Goal: Task Accomplishment & Management: Use online tool/utility

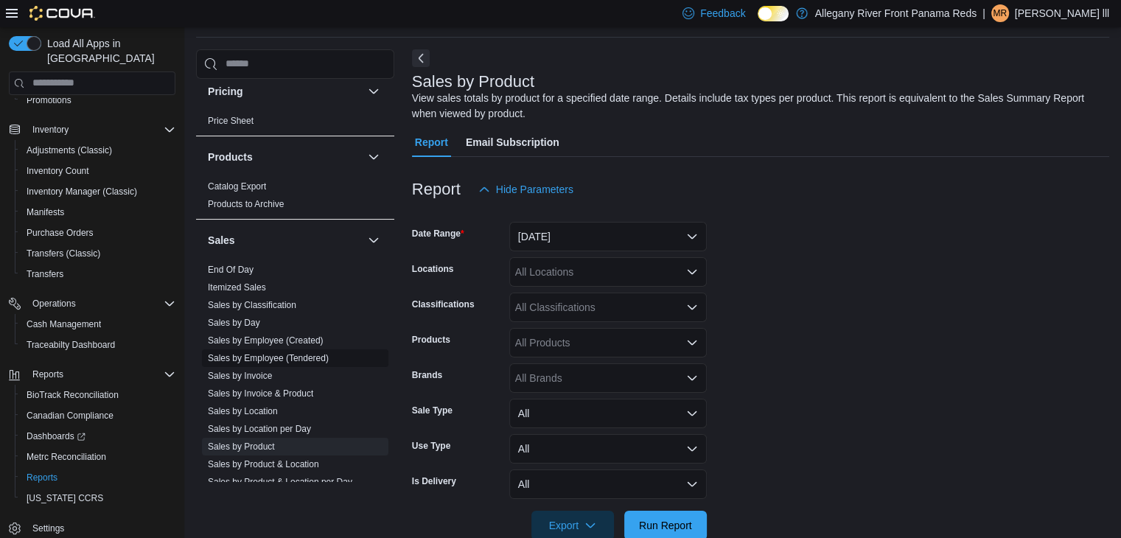
scroll to position [1147, 0]
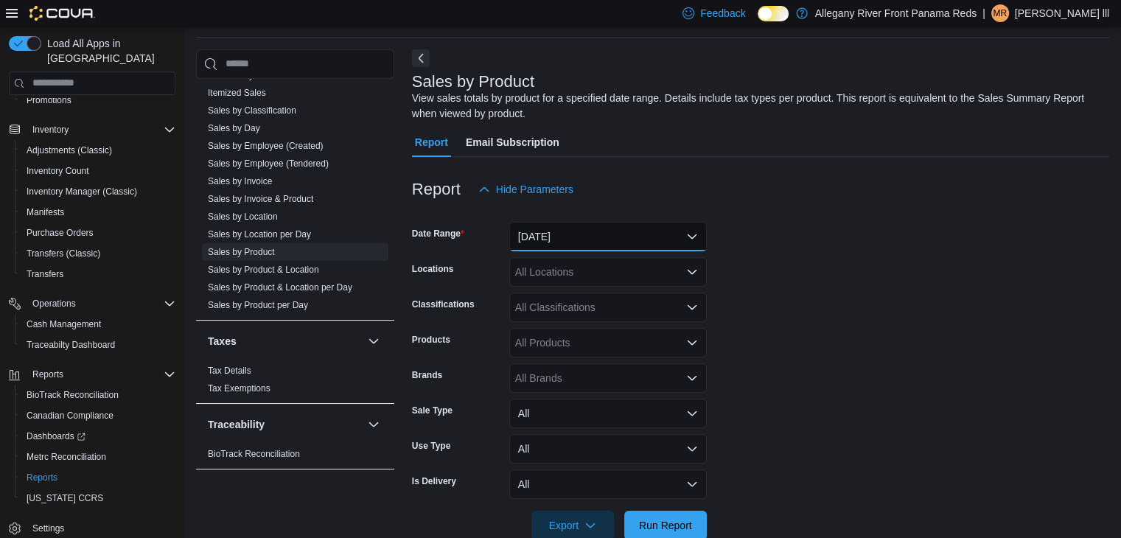
click at [675, 240] on button "[DATE]" at bounding box center [608, 236] width 198 height 29
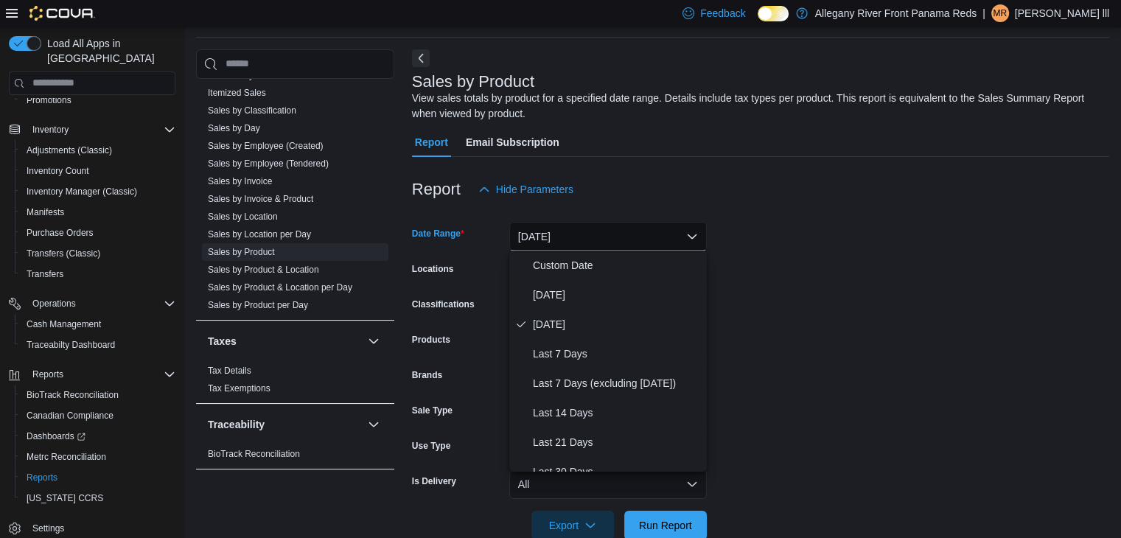
click at [675, 240] on button "[DATE]" at bounding box center [608, 236] width 198 height 29
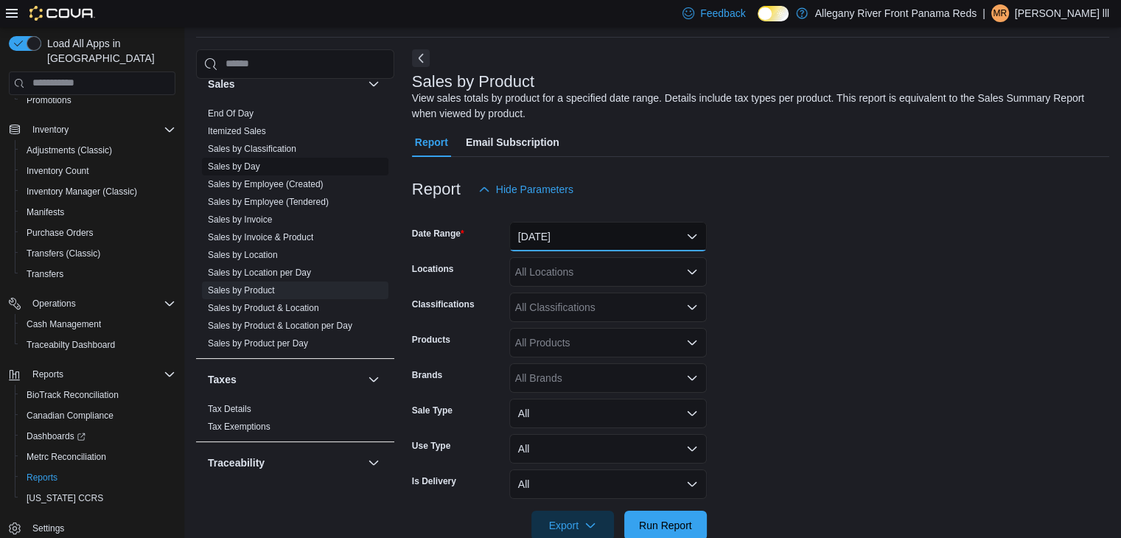
scroll to position [1109, 0]
click at [242, 164] on link "Sales by Day" at bounding box center [234, 166] width 52 height 10
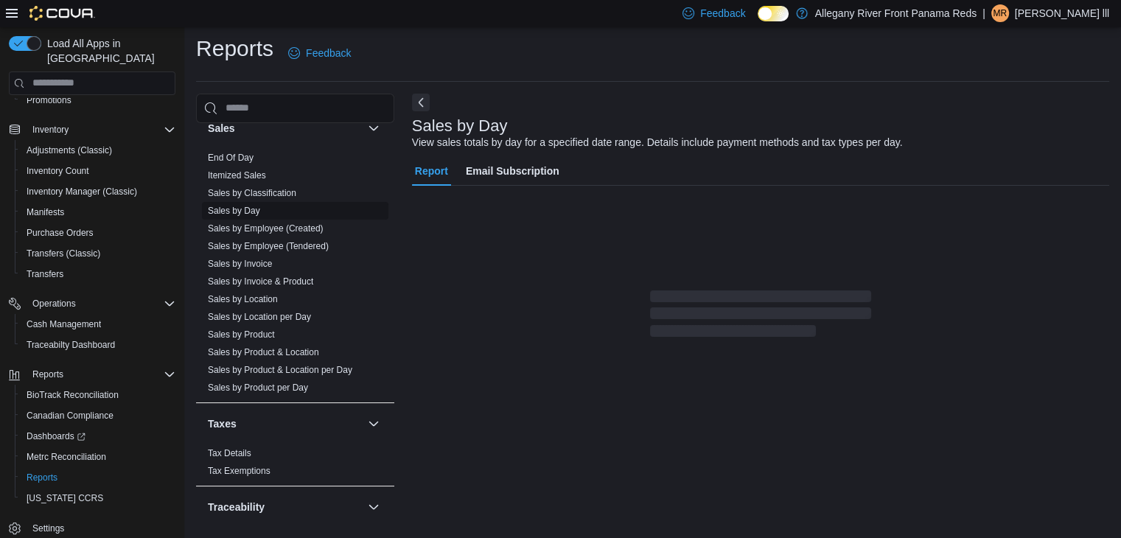
scroll to position [5, 0]
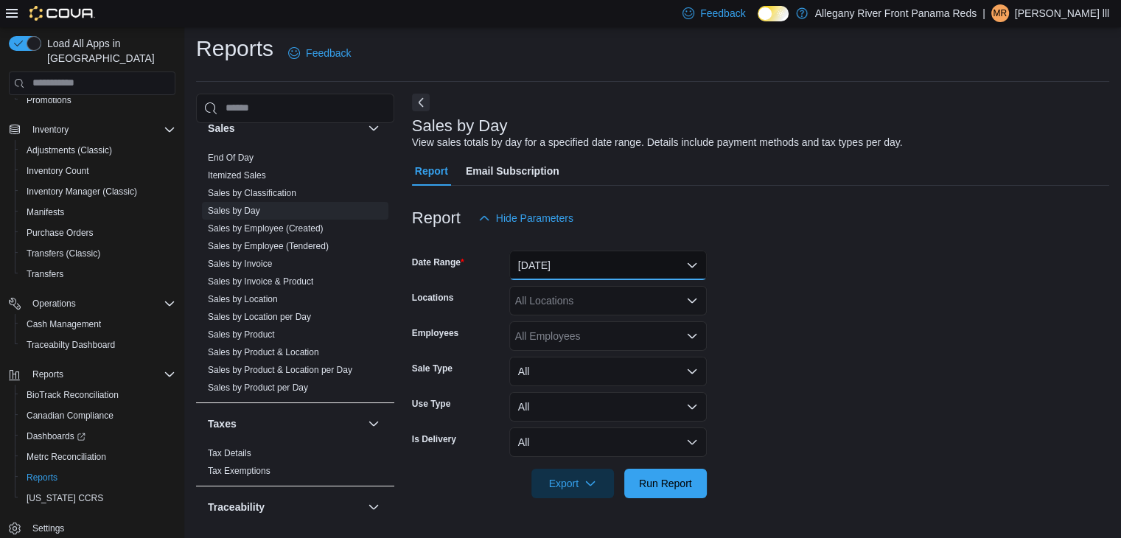
click at [650, 270] on button "[DATE]" at bounding box center [608, 265] width 198 height 29
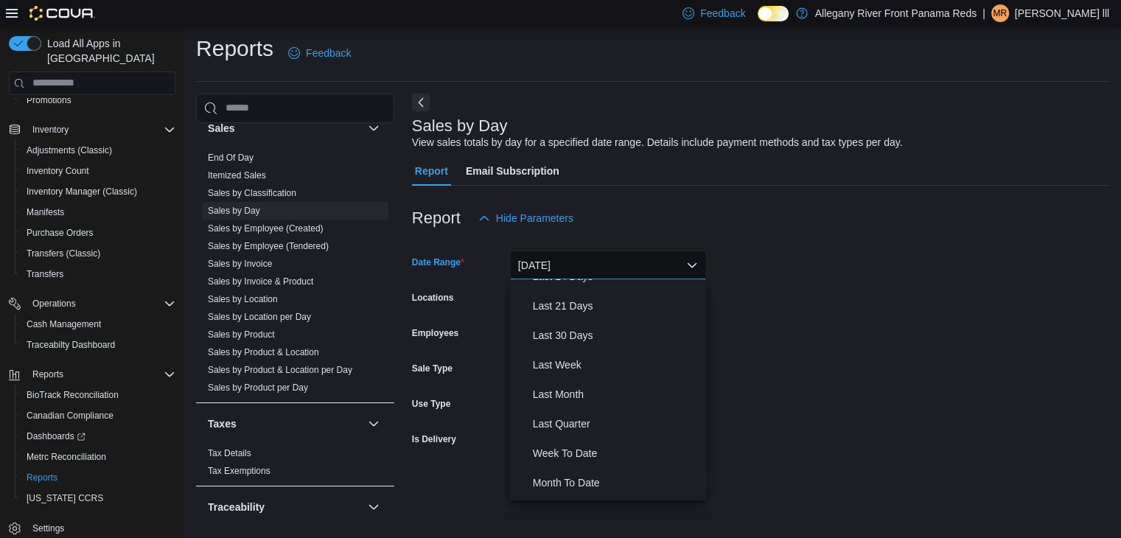
scroll to position [165, 0]
click at [593, 390] on span "Last Month" at bounding box center [617, 395] width 168 height 18
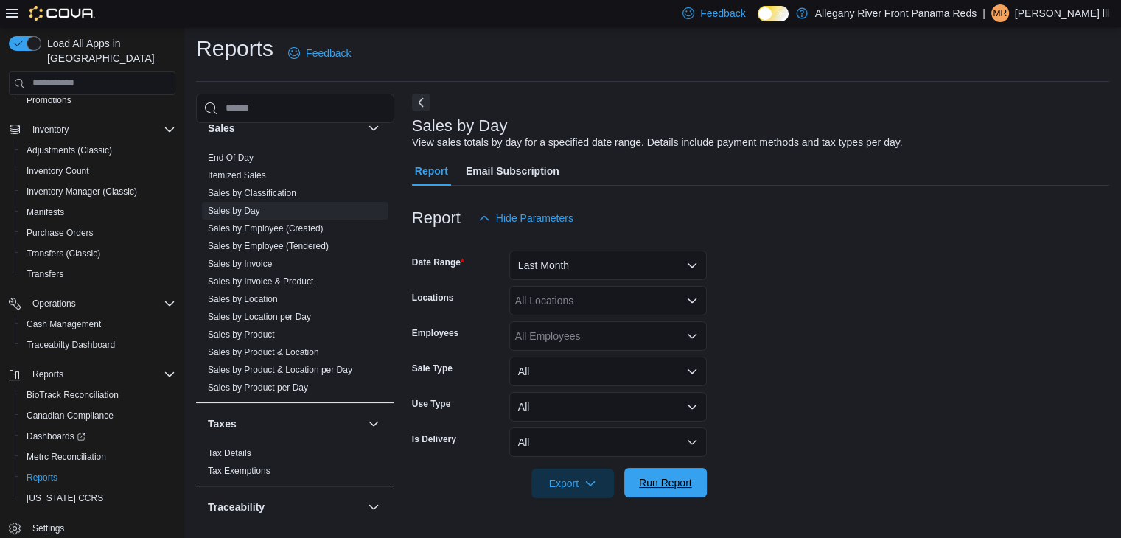
click at [644, 479] on span "Run Report" at bounding box center [665, 483] width 53 height 15
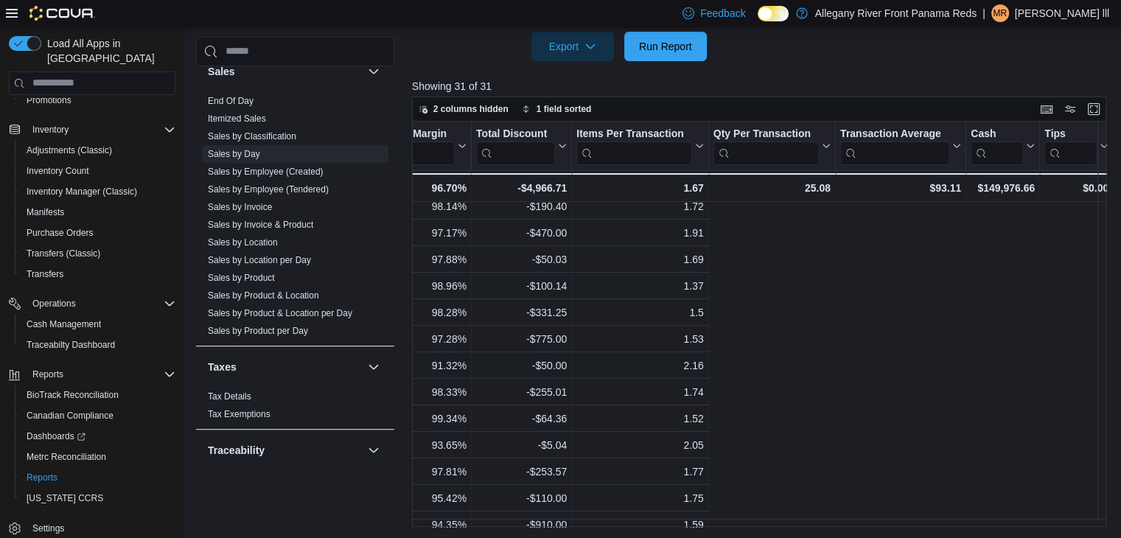
scroll to position [35, 0]
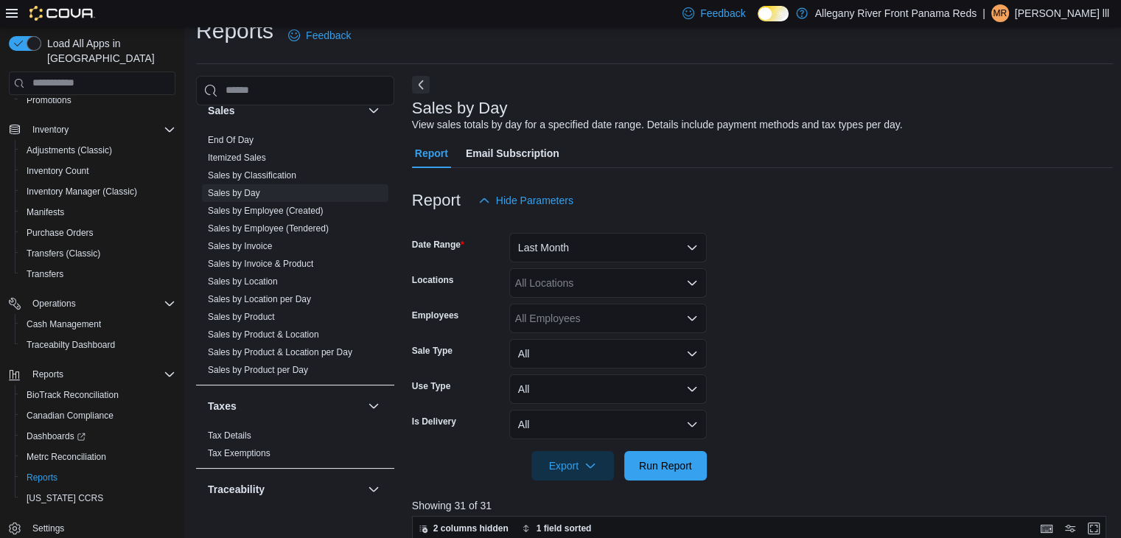
scroll to position [21, 0]
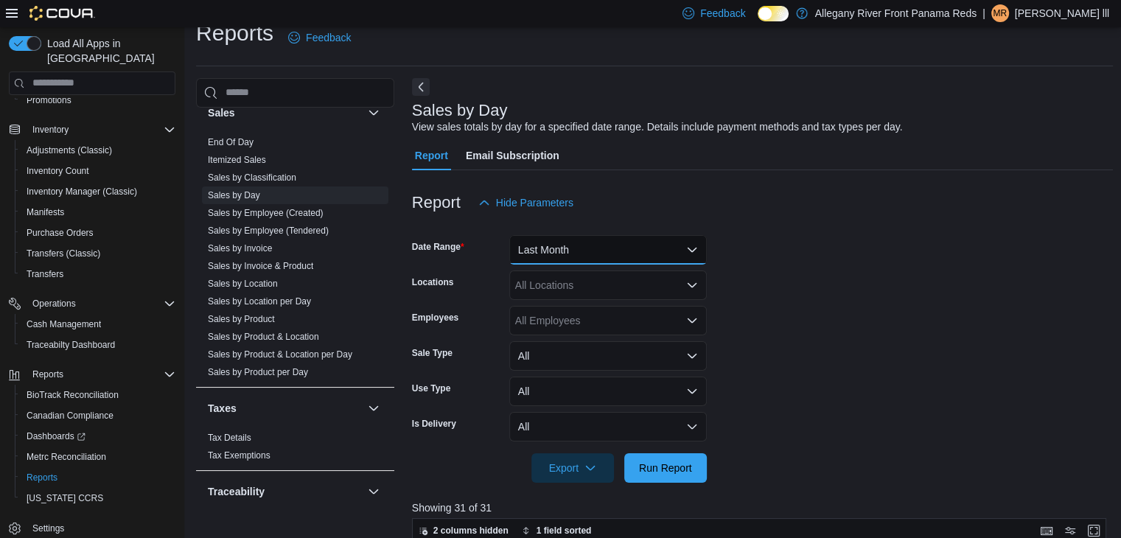
click at [564, 237] on button "Last Month" at bounding box center [608, 249] width 198 height 29
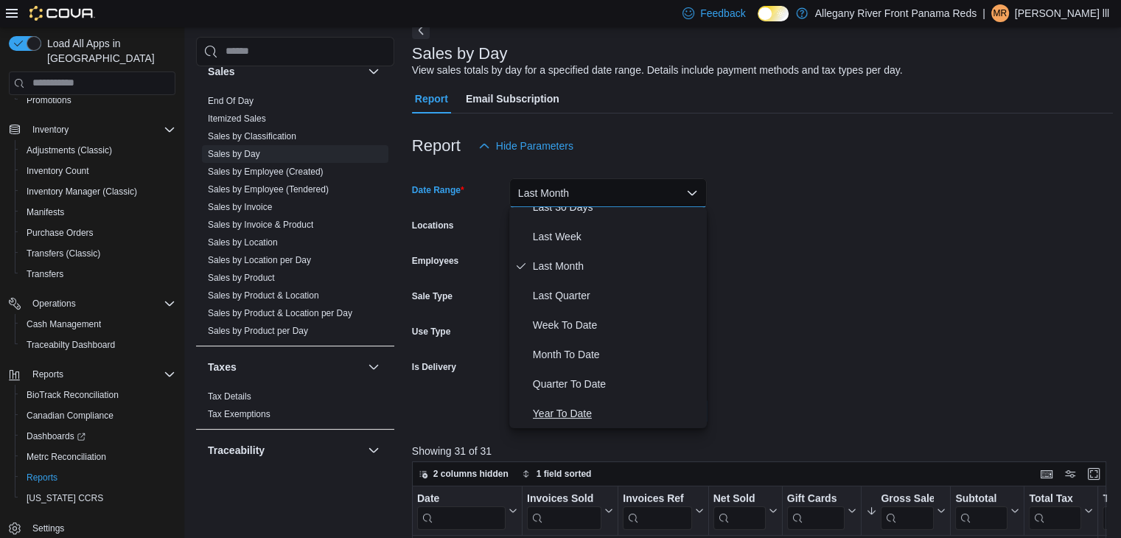
scroll to position [91, 0]
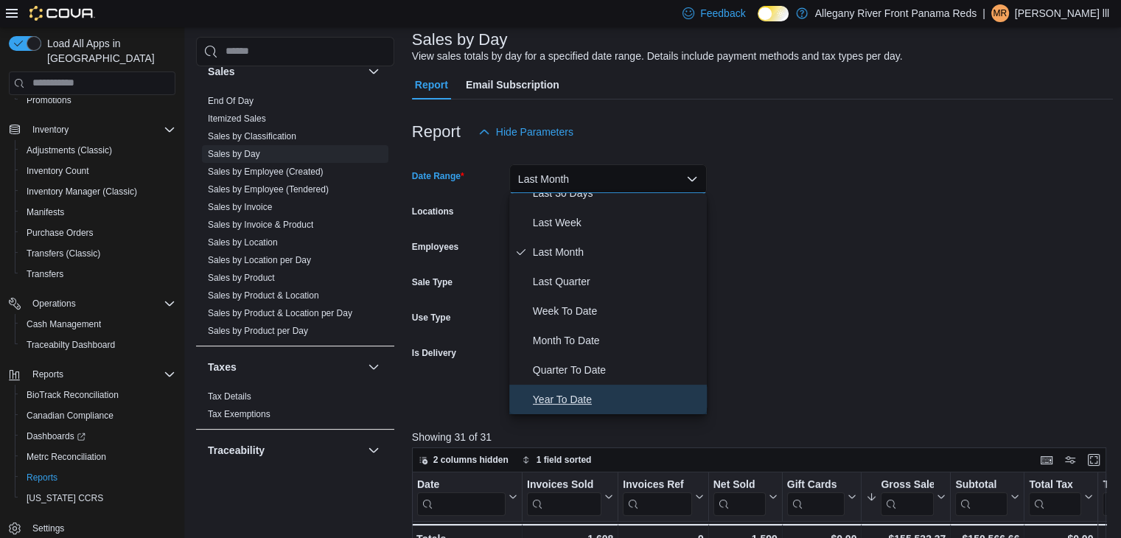
click at [600, 395] on span "Year To Date" at bounding box center [617, 400] width 168 height 18
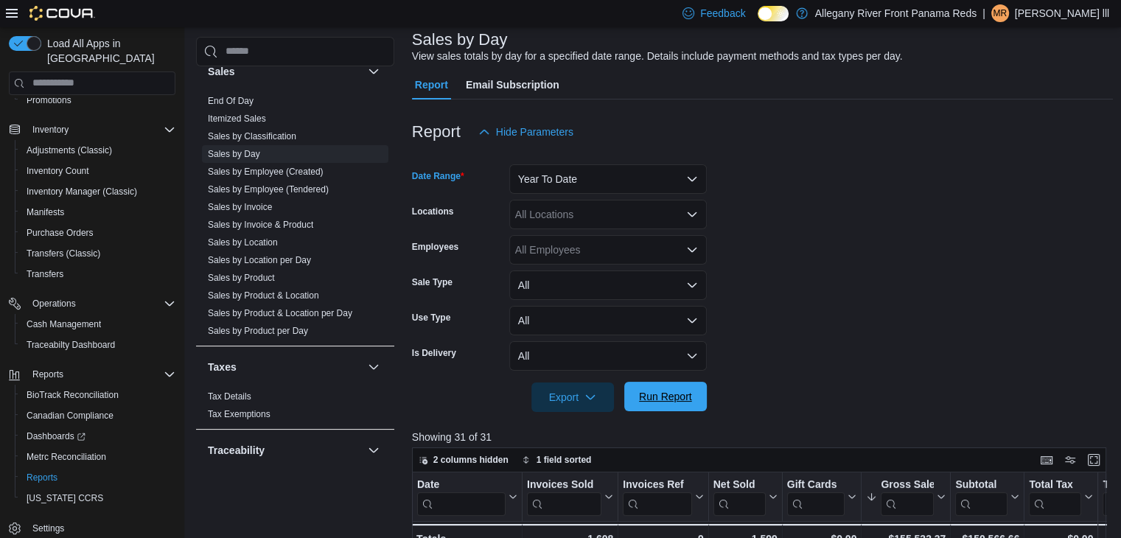
click at [649, 400] on span "Run Report" at bounding box center [665, 396] width 53 height 15
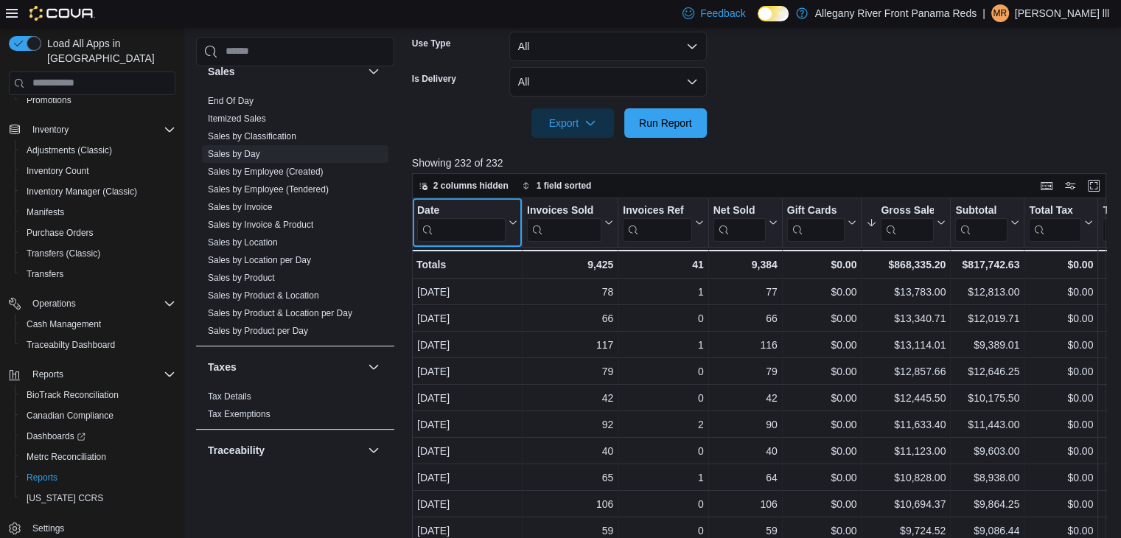
click at [505, 206] on button "Date" at bounding box center [467, 222] width 100 height 38
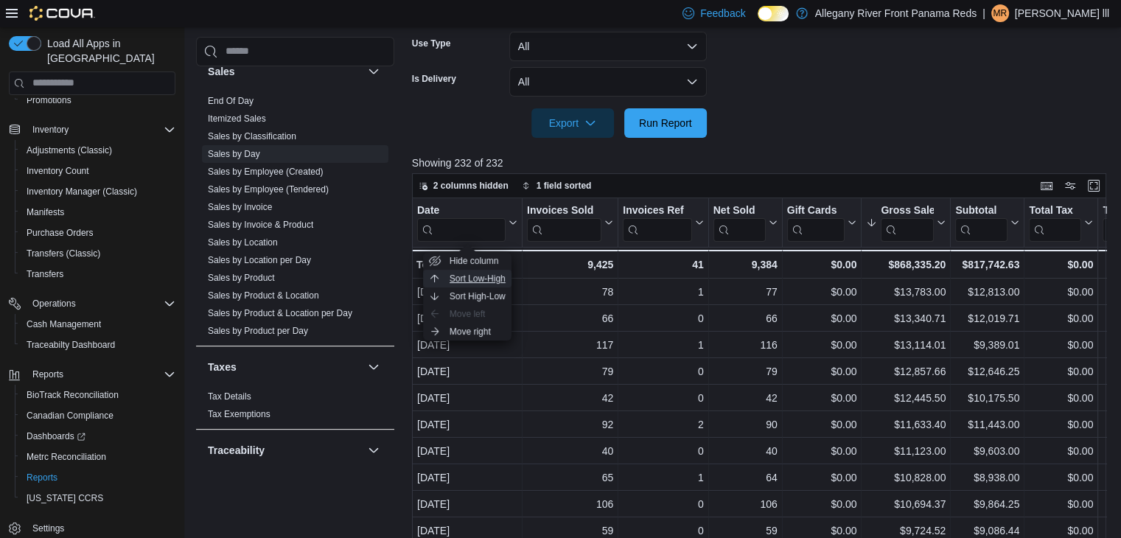
click at [493, 279] on span "Sort Low-High" at bounding box center [478, 279] width 56 height 12
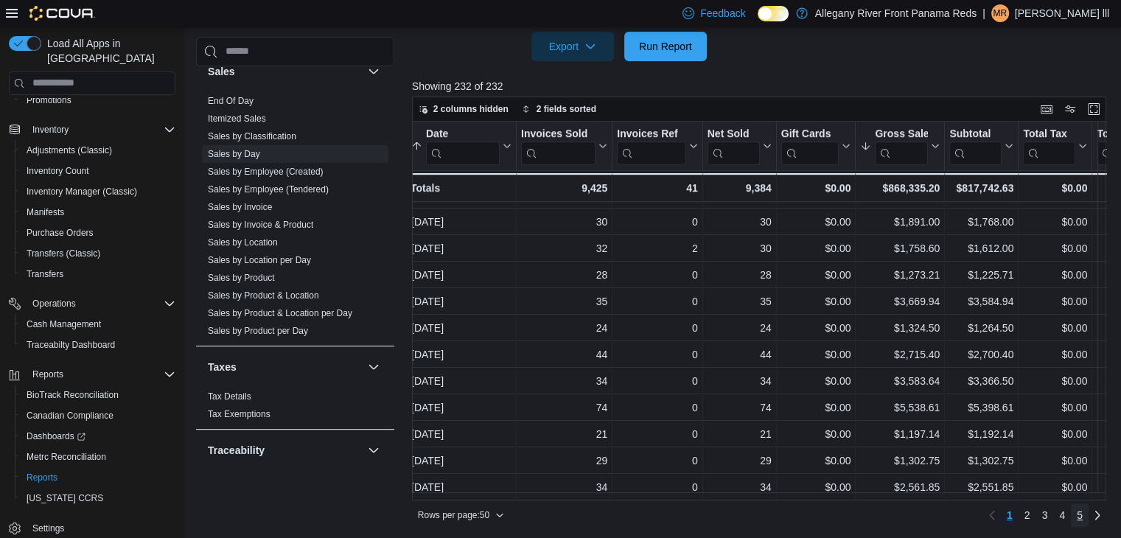
click at [1083, 511] on span "5" at bounding box center [1080, 515] width 6 height 15
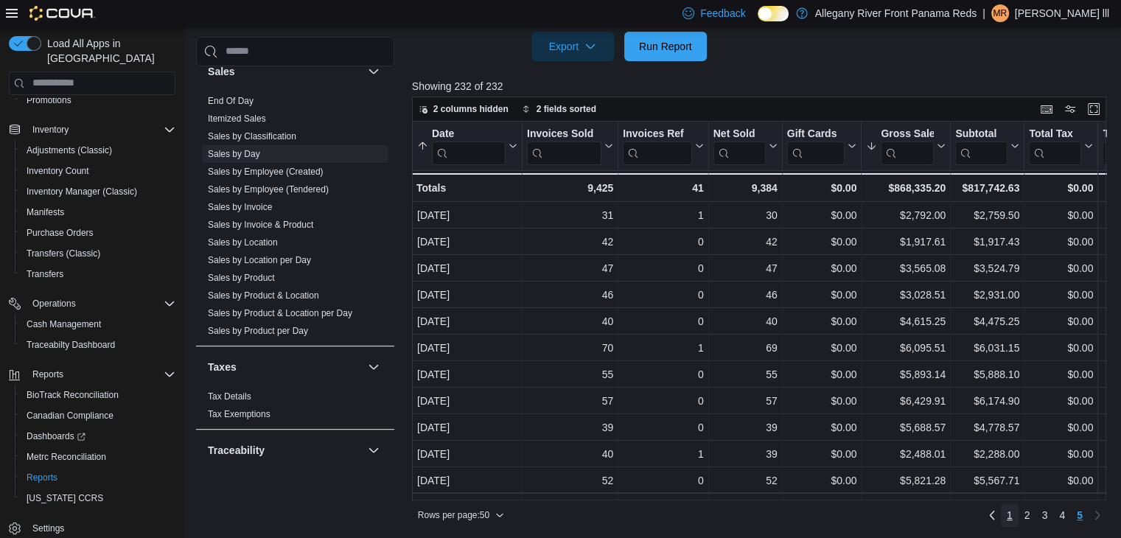
click at [1019, 513] on link "1" at bounding box center [1010, 516] width 18 height 24
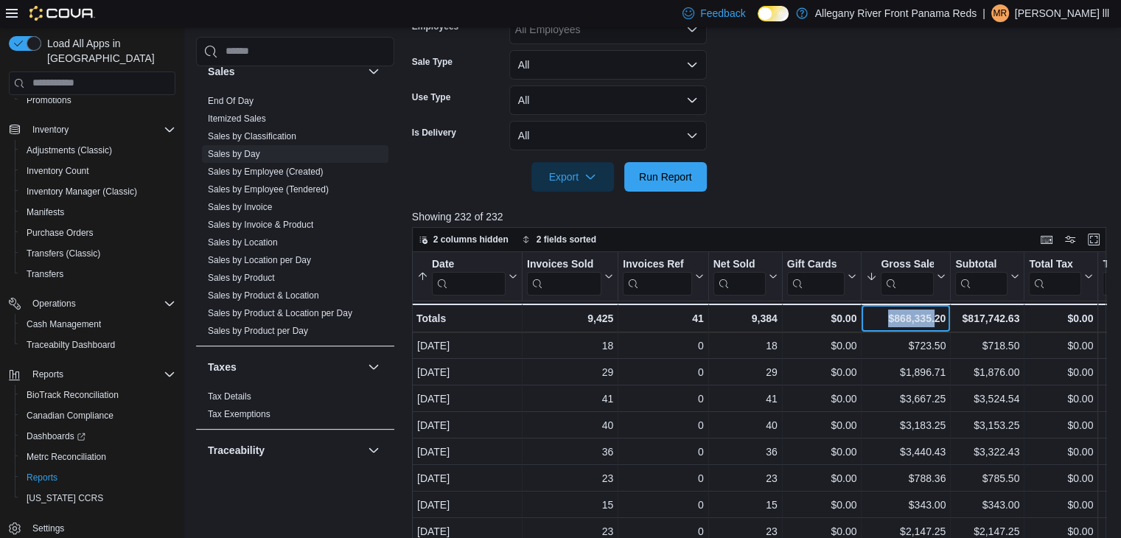
drag, startPoint x: 886, startPoint y: 316, endPoint x: 935, endPoint y: 319, distance: 49.5
click at [935, 319] on div "$868,335.20" at bounding box center [906, 319] width 80 height 18
click at [922, 320] on div "$868,335.20" at bounding box center [906, 319] width 80 height 18
drag, startPoint x: 894, startPoint y: 315, endPoint x: 954, endPoint y: 319, distance: 60.6
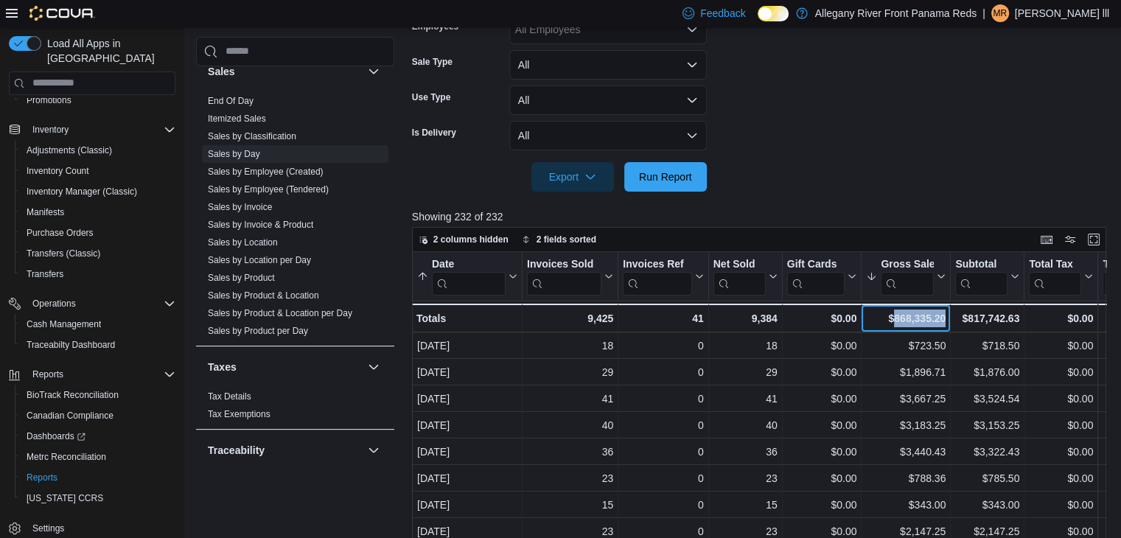
copy div "868,335.20 - Gross Sales, column 6, row 51"
